Goal: Use online tool/utility: Utilize a website feature to perform a specific function

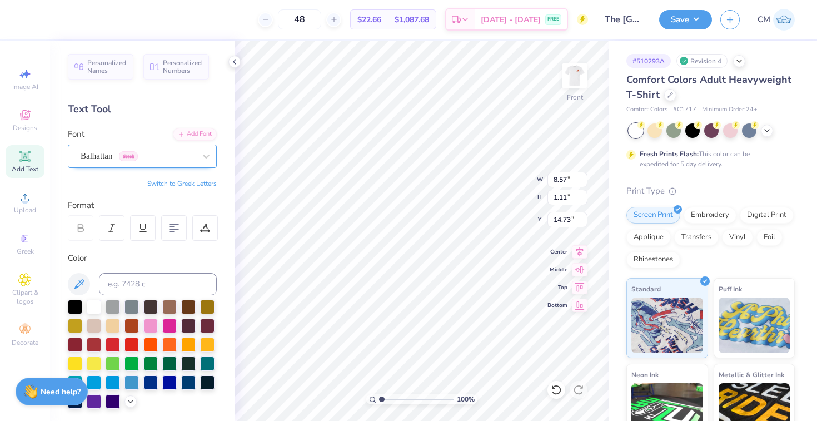
click at [172, 153] on div "Balhattan Greek" at bounding box center [137, 155] width 117 height 17
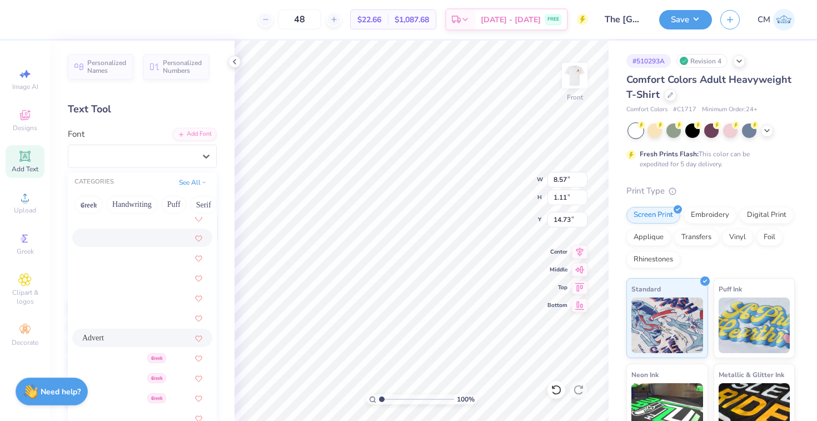
scroll to position [123, 0]
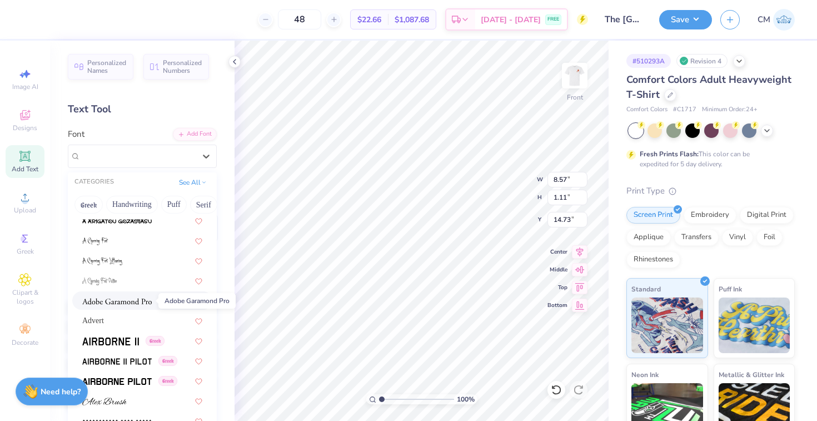
click at [132, 299] on img at bounding box center [116, 301] width 69 height 8
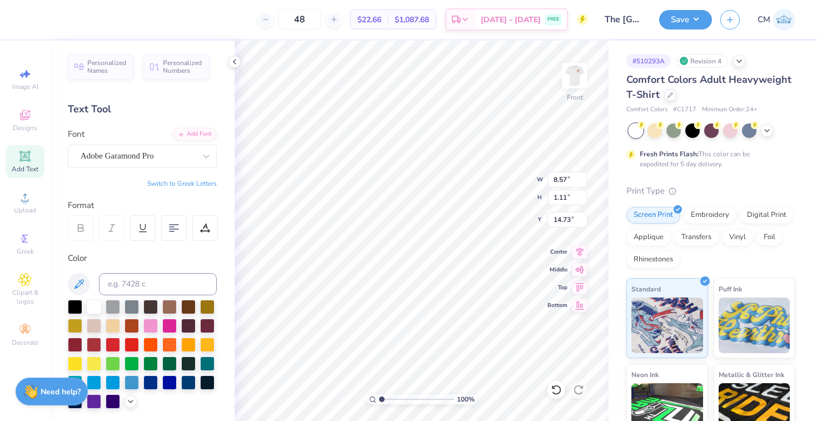
type input "9.18"
type input "1.25"
type input "14.67"
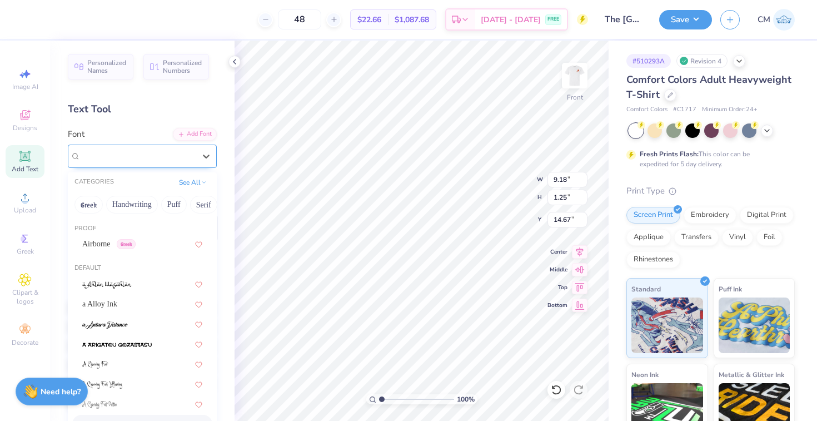
click at [164, 153] on div "Adobe Garamond Pro" at bounding box center [137, 155] width 117 height 17
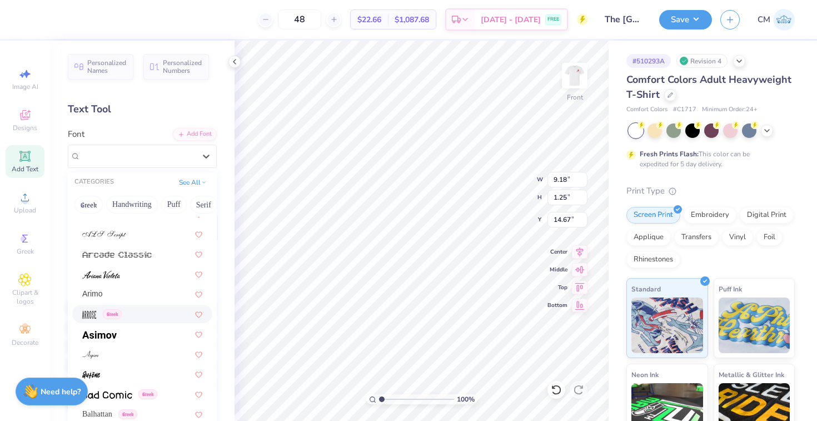
scroll to position [377, 0]
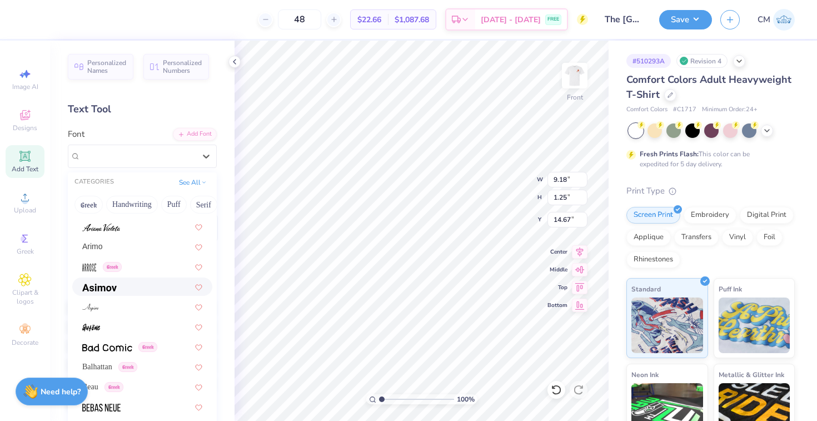
click at [132, 289] on div at bounding box center [142, 287] width 120 height 12
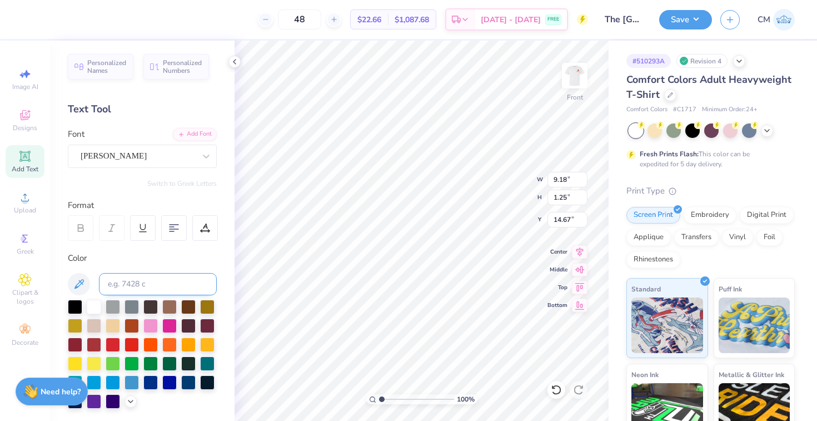
type input "10.46"
type input "1.22"
type input "14.68"
click at [137, 161] on div "[PERSON_NAME]" at bounding box center [137, 155] width 117 height 17
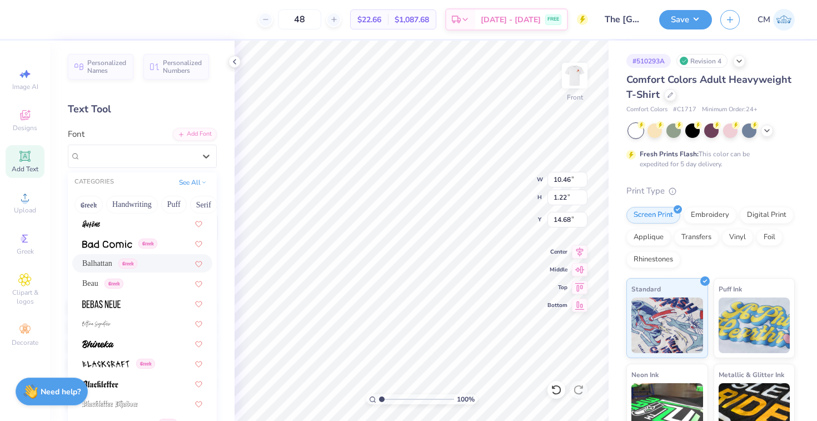
scroll to position [482, 0]
click at [143, 283] on div "Beau Greek" at bounding box center [142, 282] width 120 height 12
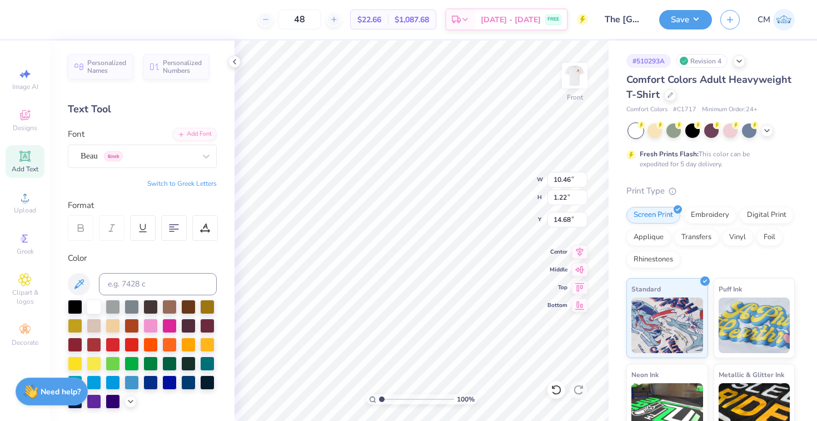
type input "10.09"
type input "1.12"
type input "14.73"
click at [133, 156] on div "Beau Greek" at bounding box center [137, 155] width 117 height 17
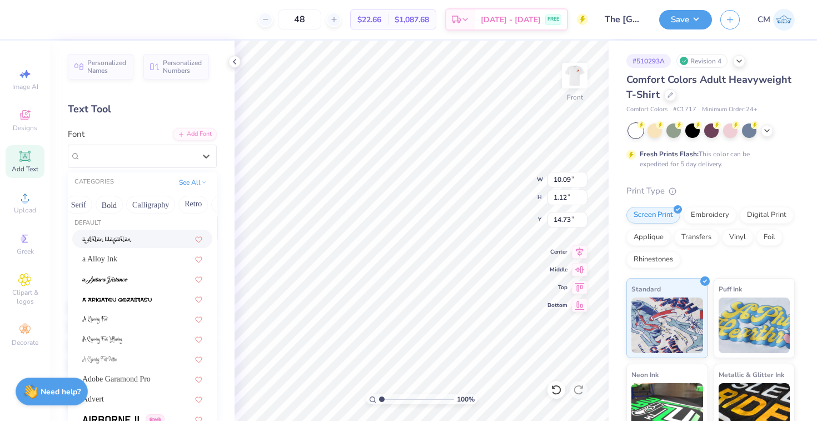
scroll to position [0, 131]
click at [108, 207] on button "Bold" at bounding box center [102, 205] width 27 height 18
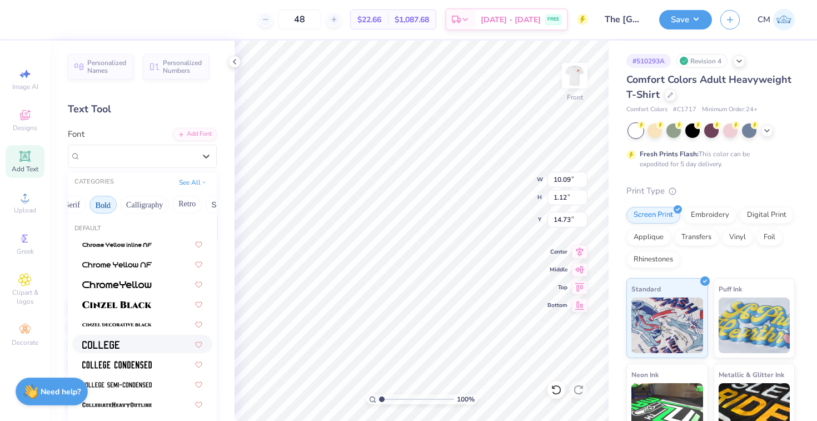
click at [126, 339] on div at bounding box center [142, 344] width 120 height 12
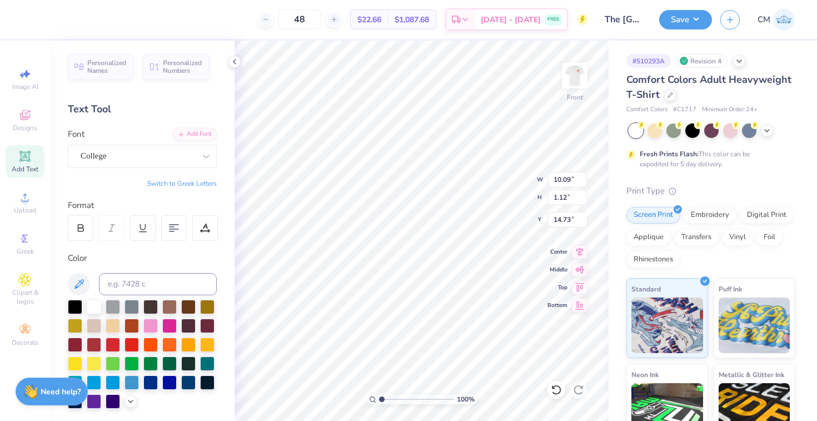
type input "9.92"
type input "0.99"
type input "14.79"
type input "14.85"
type input "14.86"
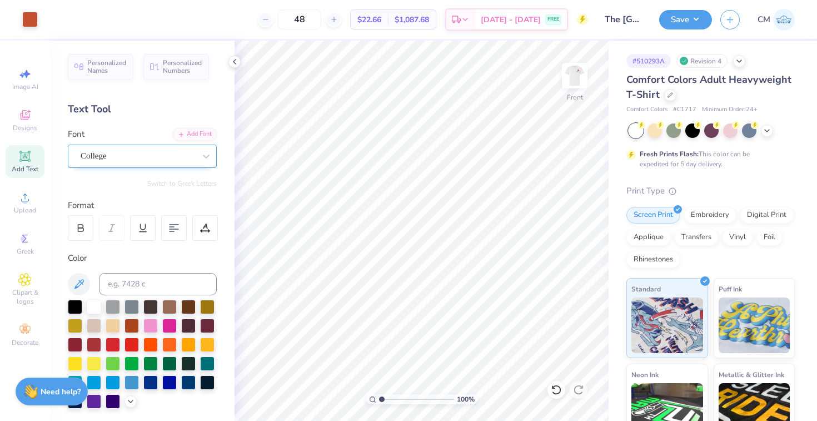
click at [129, 160] on div "College" at bounding box center [137, 155] width 117 height 17
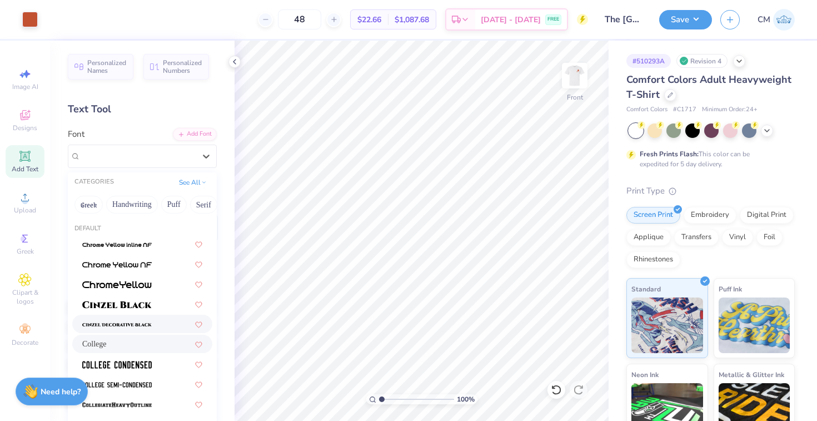
click at [133, 323] on img at bounding box center [116, 325] width 69 height 8
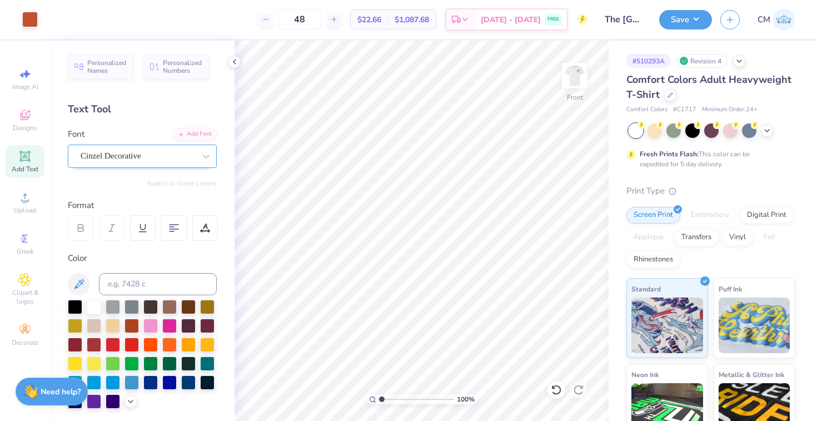
click at [189, 159] on div "Cinzel Decorative" at bounding box center [137, 155] width 117 height 17
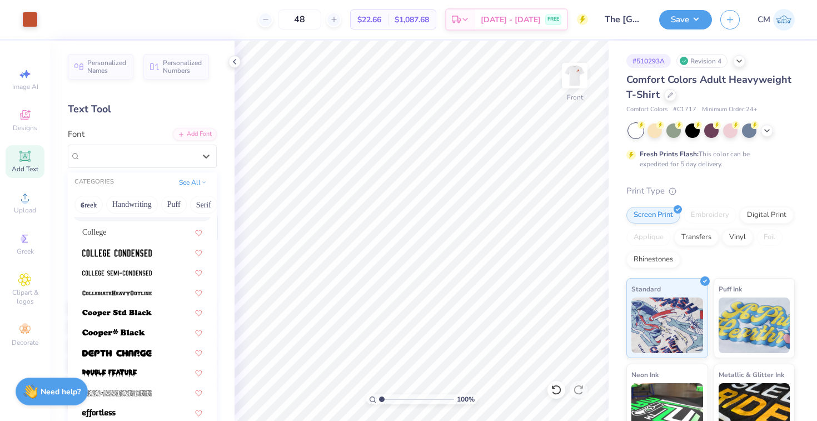
scroll to position [113, 0]
click at [142, 247] on span at bounding box center [116, 251] width 69 height 12
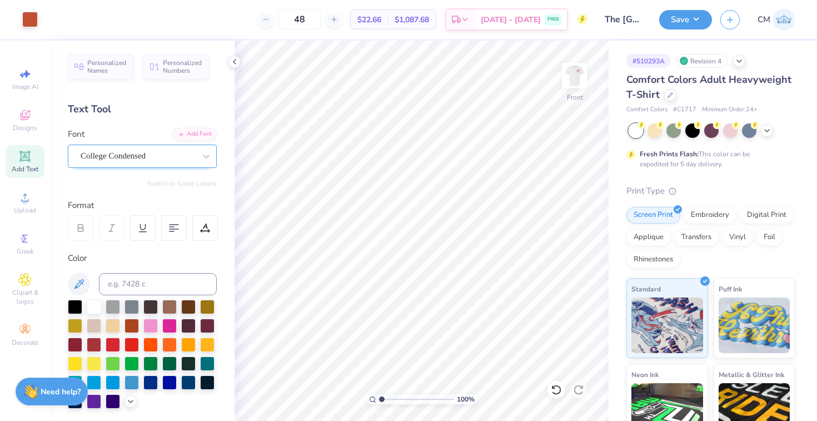
click at [152, 166] on div "College Condensed" at bounding box center [142, 155] width 149 height 23
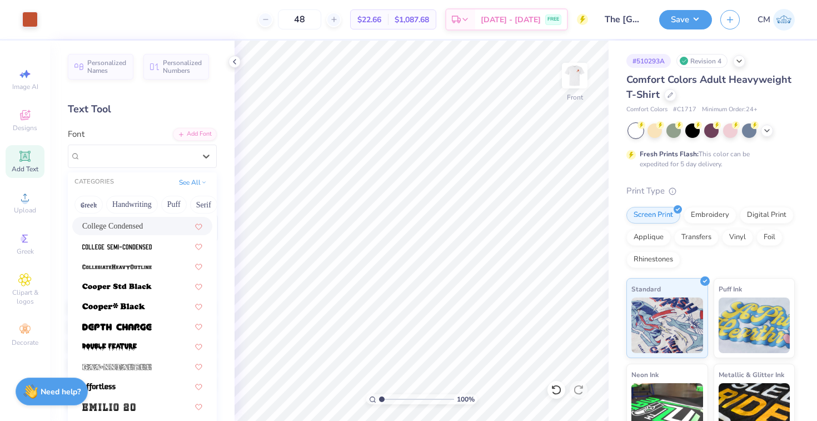
scroll to position [140, 0]
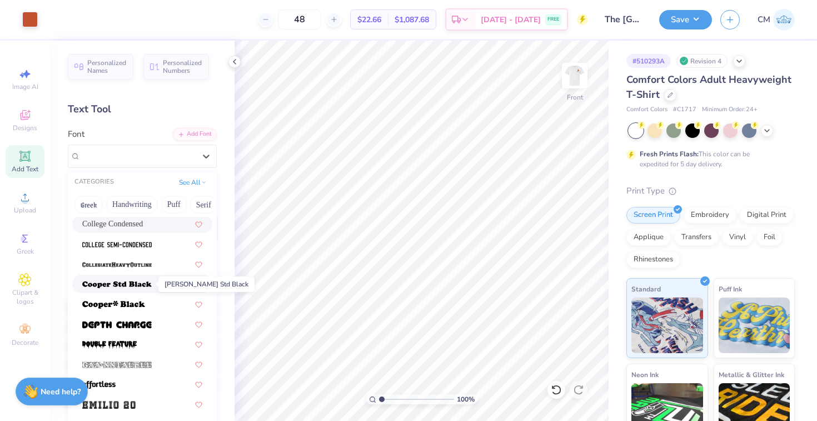
click at [146, 281] on img at bounding box center [116, 285] width 69 height 8
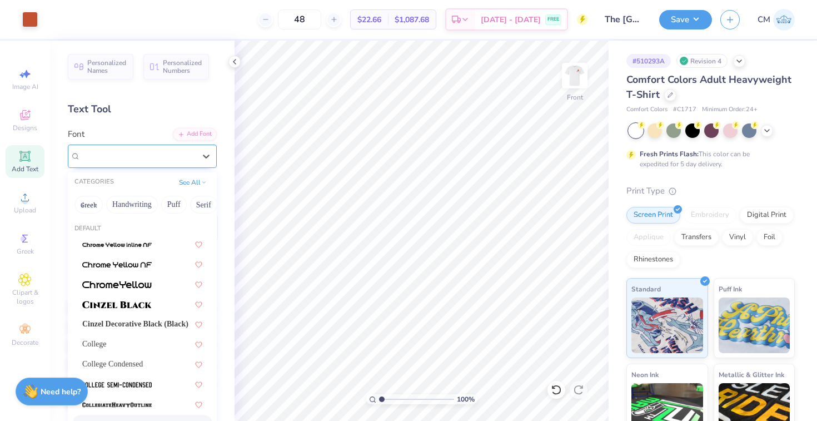
click at [191, 163] on div "[PERSON_NAME] Std Black" at bounding box center [137, 155] width 117 height 17
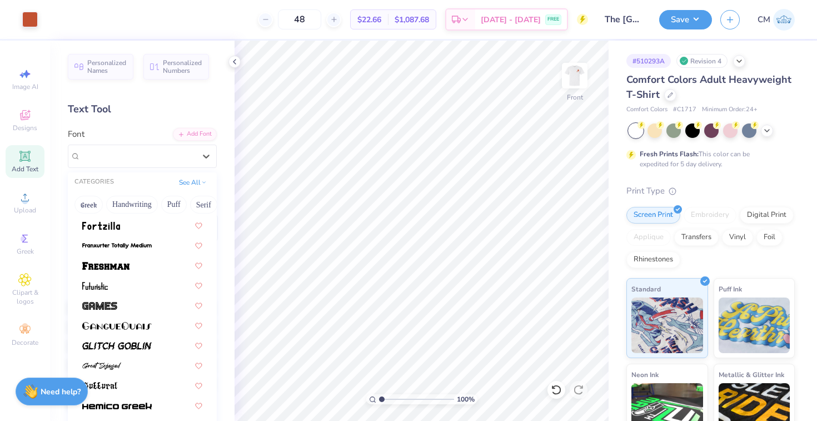
scroll to position [379, 0]
click at [146, 267] on div at bounding box center [142, 264] width 120 height 12
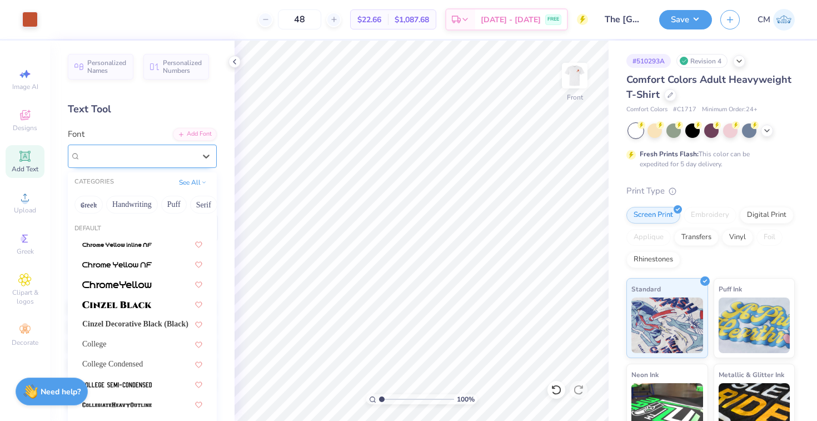
click at [187, 157] on div "Freshman" at bounding box center [137, 155] width 117 height 17
click at [557, 387] on icon at bounding box center [556, 389] width 11 height 11
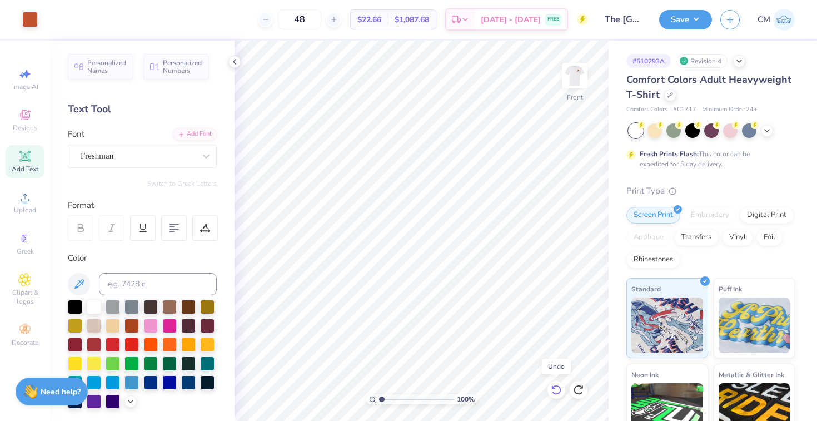
click at [557, 387] on icon at bounding box center [556, 389] width 11 height 11
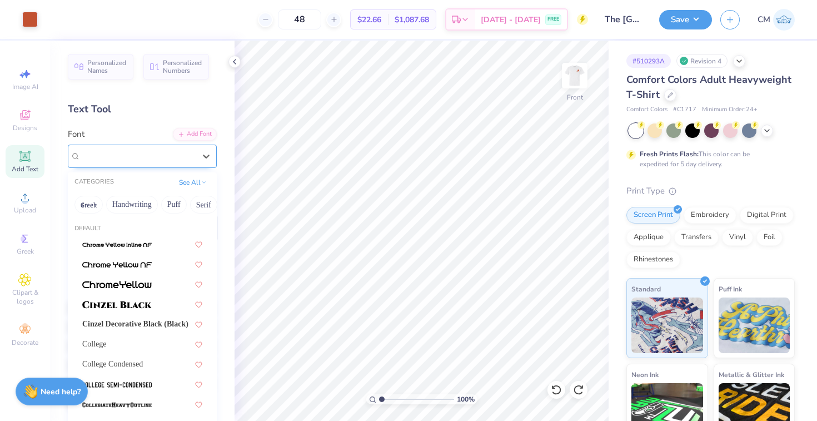
click at [139, 154] on div "Freshman" at bounding box center [137, 155] width 117 height 17
click at [136, 303] on img at bounding box center [116, 305] width 69 height 8
click at [148, 159] on div "Cinzel" at bounding box center [137, 155] width 117 height 17
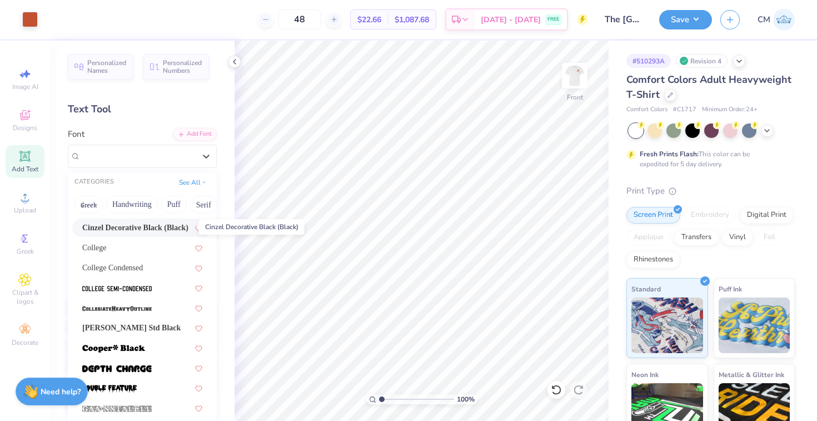
scroll to position [97, 0]
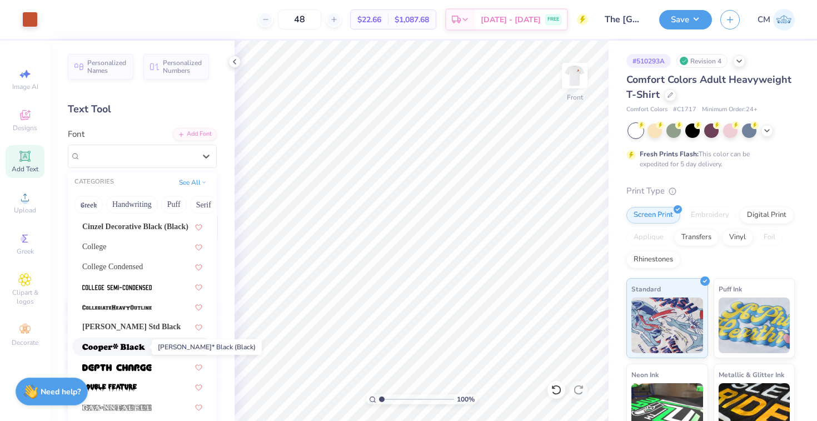
click at [140, 342] on span at bounding box center [113, 347] width 63 height 12
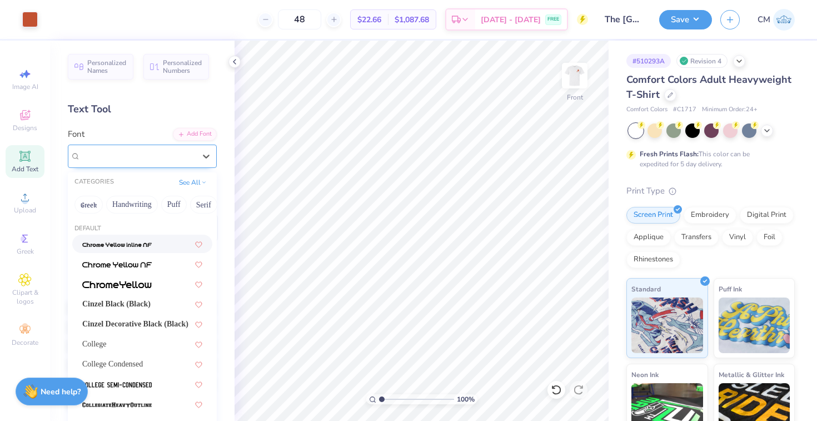
click at [182, 161] on div "[PERSON_NAME]*" at bounding box center [137, 155] width 117 height 17
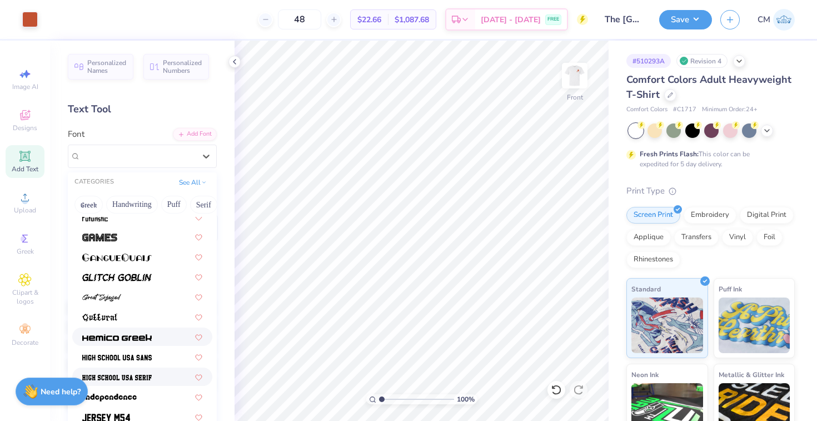
scroll to position [457, 0]
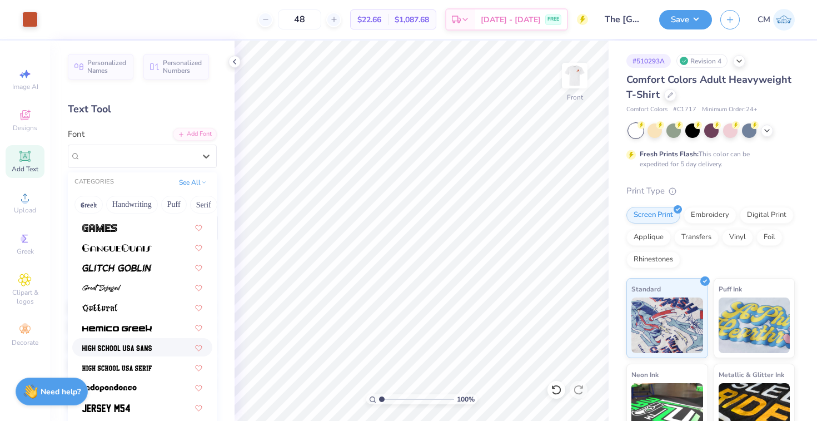
click at [127, 348] on img at bounding box center [116, 348] width 69 height 8
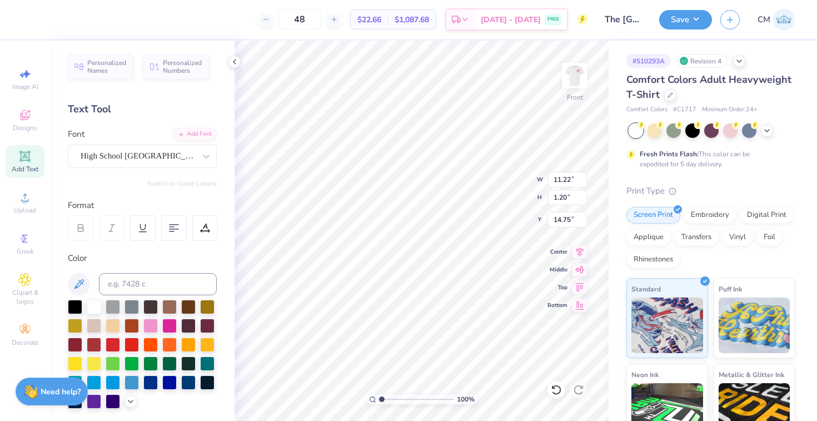
type input "14.88"
click at [147, 163] on div "High School [GEOGRAPHIC_DATA] Sans" at bounding box center [137, 155] width 117 height 17
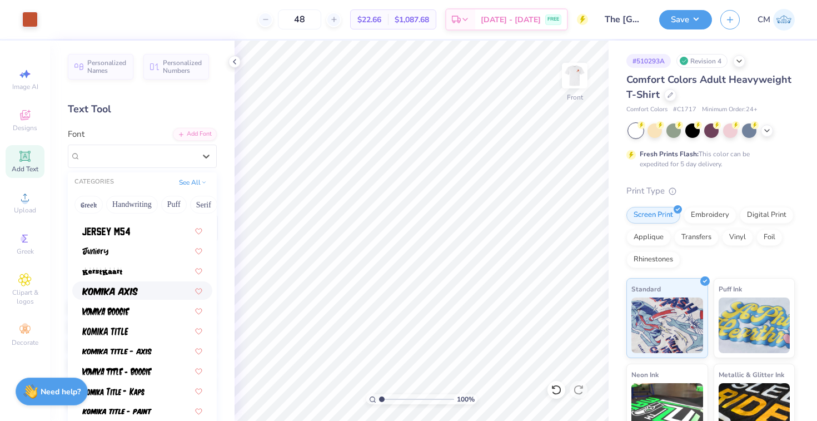
scroll to position [635, 0]
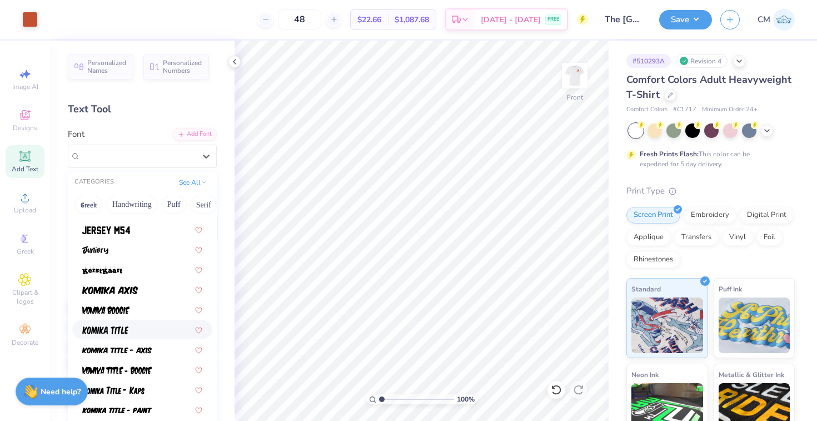
click at [135, 329] on div at bounding box center [142, 329] width 120 height 12
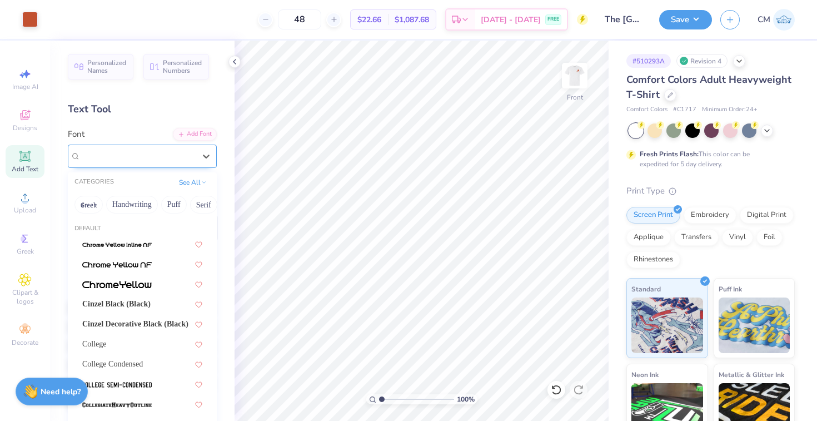
click at [177, 162] on div "Komika Title" at bounding box center [137, 155] width 117 height 17
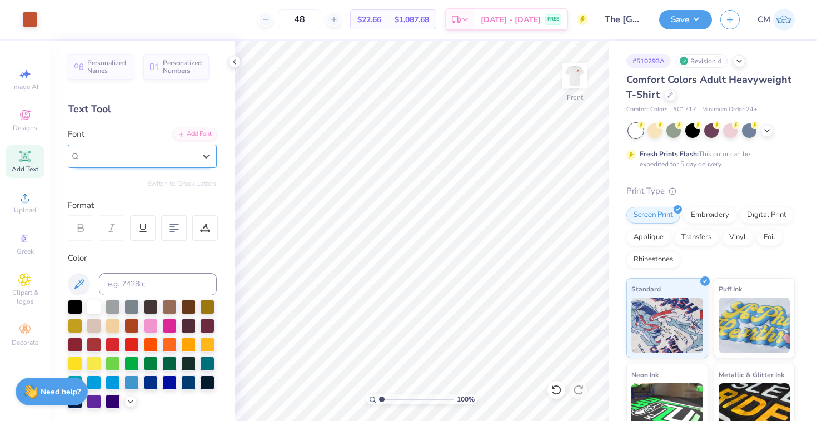
click at [169, 163] on div "Komika Title" at bounding box center [137, 155] width 117 height 17
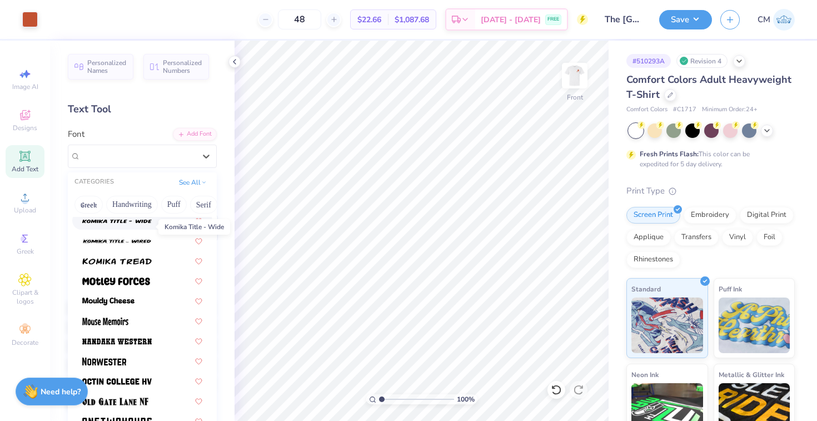
scroll to position [885, 0]
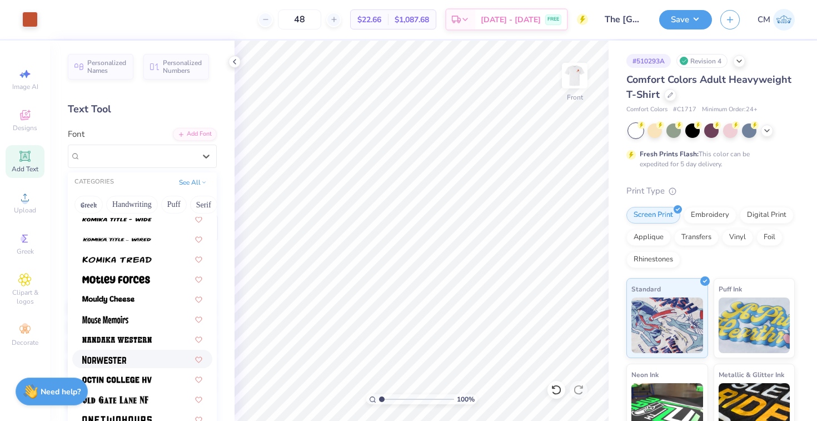
click at [128, 362] on div at bounding box center [142, 359] width 120 height 12
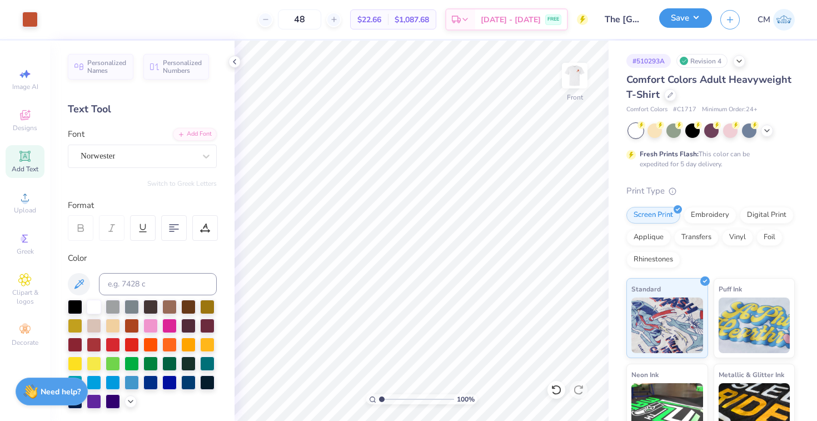
click at [687, 21] on button "Save" at bounding box center [685, 17] width 53 height 19
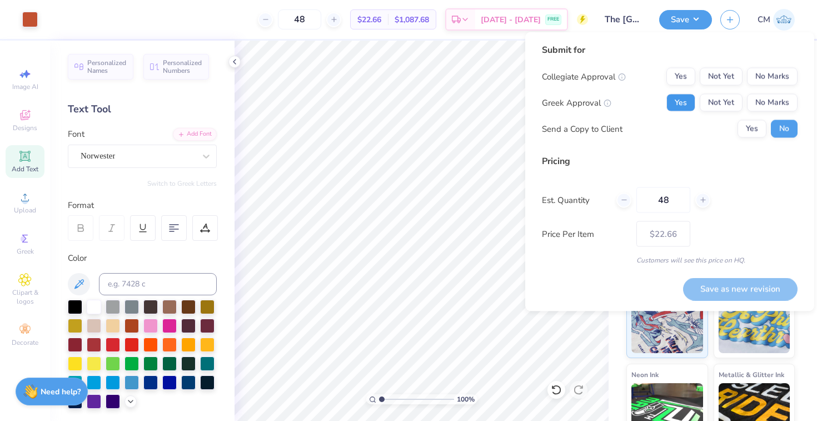
click at [673, 106] on button "Yes" at bounding box center [680, 103] width 29 height 18
click at [753, 71] on button "No Marks" at bounding box center [772, 77] width 51 height 18
click at [716, 278] on button "Save as new revision" at bounding box center [740, 288] width 114 height 23
type input "$22.66"
